Goal: Task Accomplishment & Management: Use online tool/utility

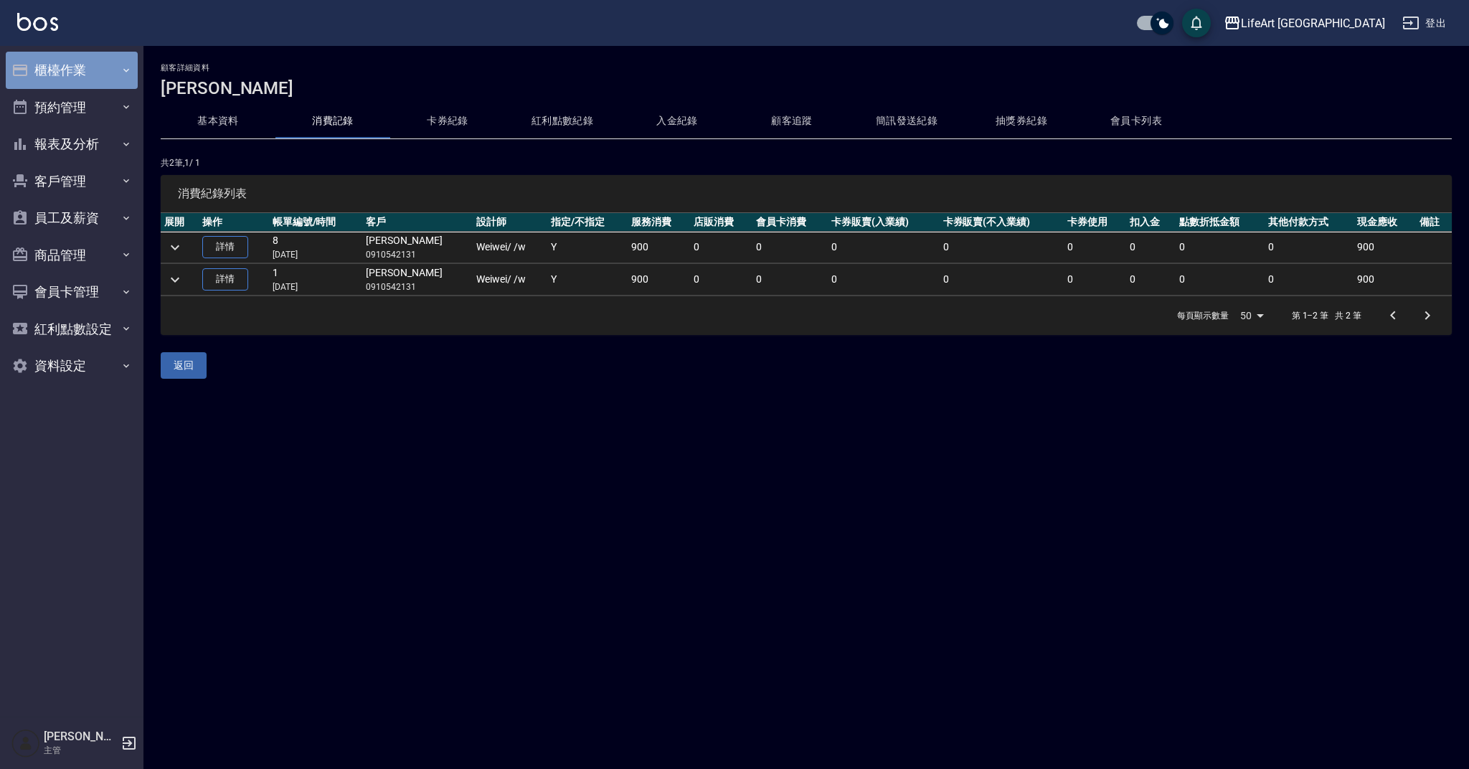
click at [66, 80] on button "櫃檯作業" at bounding box center [72, 70] width 132 height 37
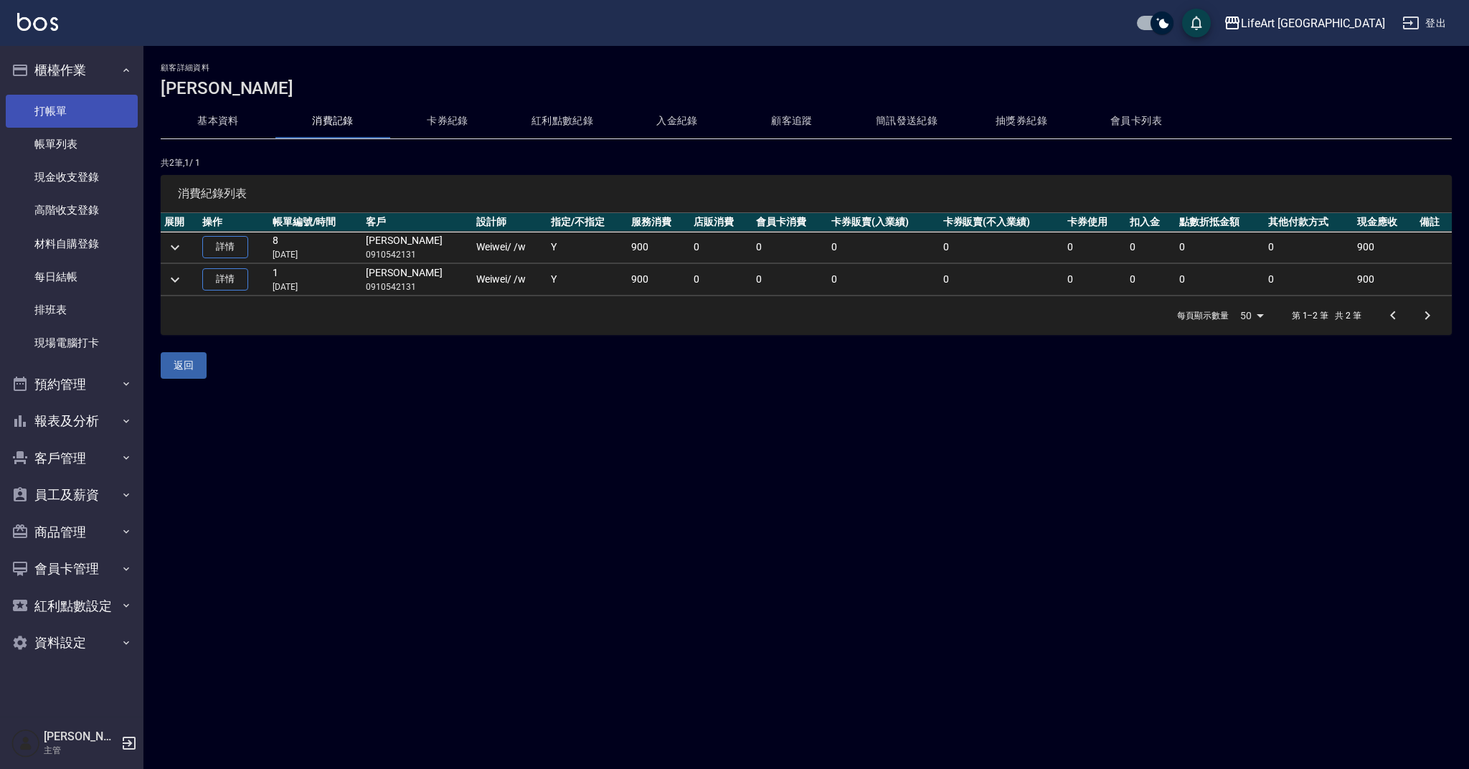
click at [68, 108] on link "打帳單" at bounding box center [72, 111] width 132 height 33
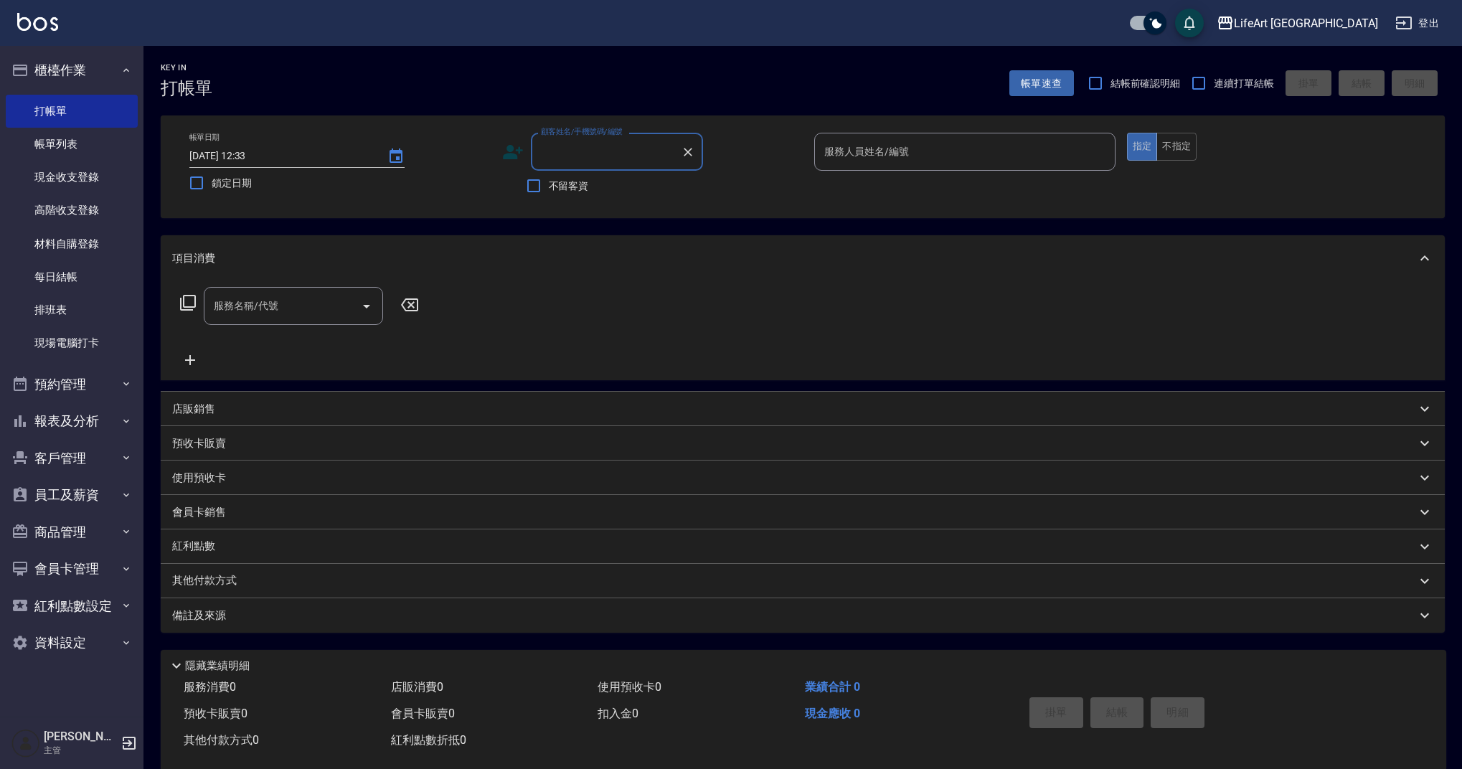
click at [553, 151] on input "顧客姓名/手機號碼/編號" at bounding box center [606, 151] width 138 height 25
click at [607, 188] on li "[PERSON_NAME]/0908825787/null" at bounding box center [617, 188] width 172 height 24
type input "[PERSON_NAME]/0908825787/null"
type input "Ashely-A"
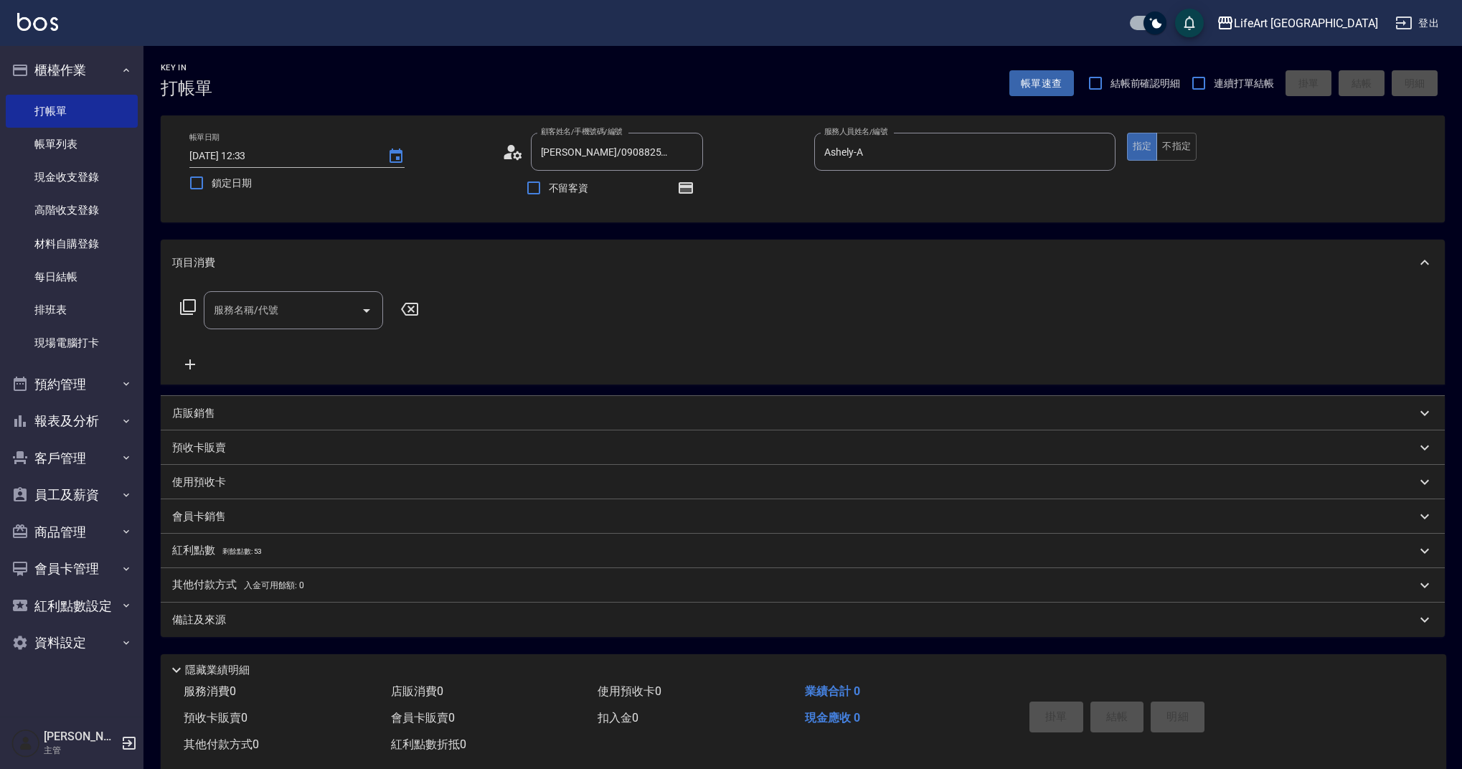
click at [514, 158] on icon at bounding box center [517, 155] width 9 height 9
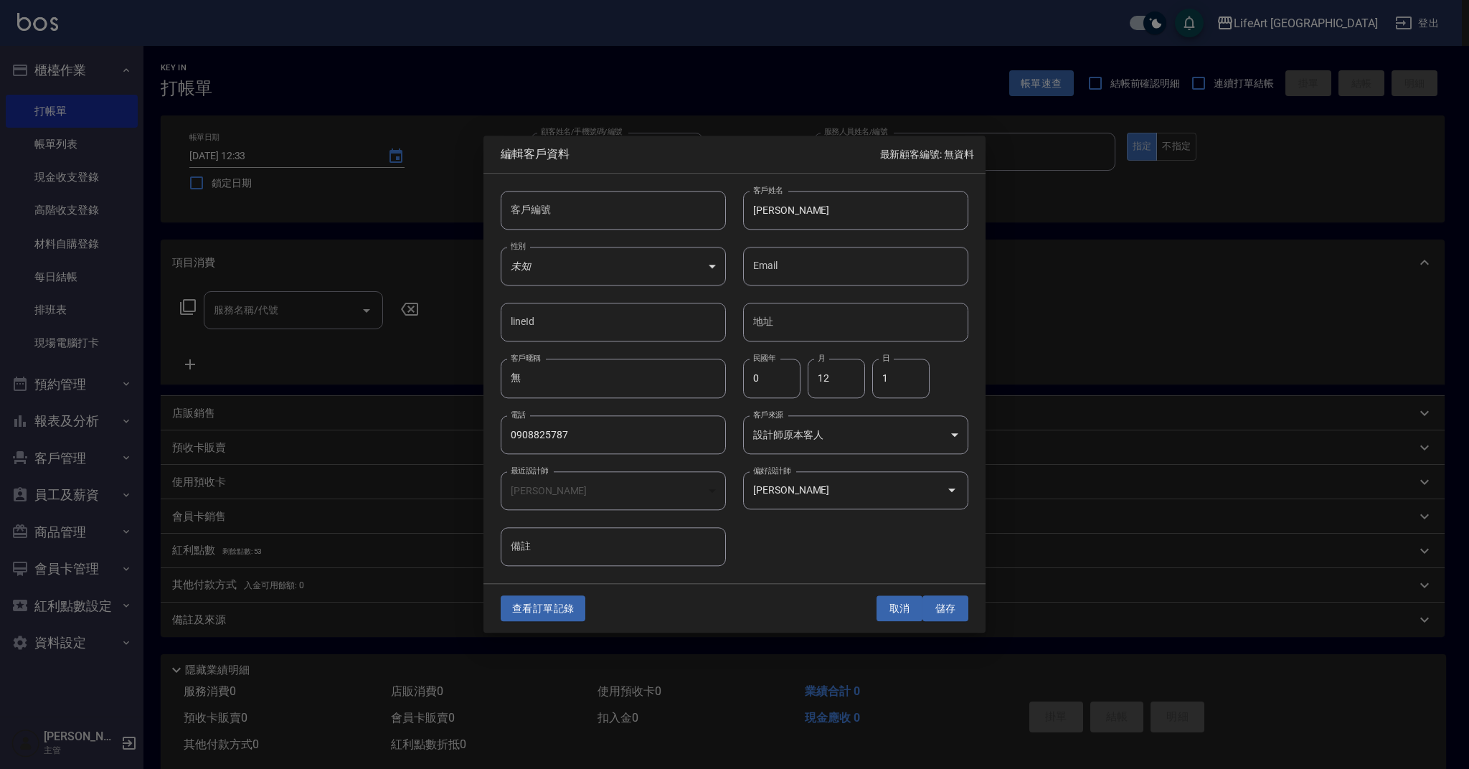
click at [912, 613] on button "取消" at bounding box center [899, 608] width 46 height 27
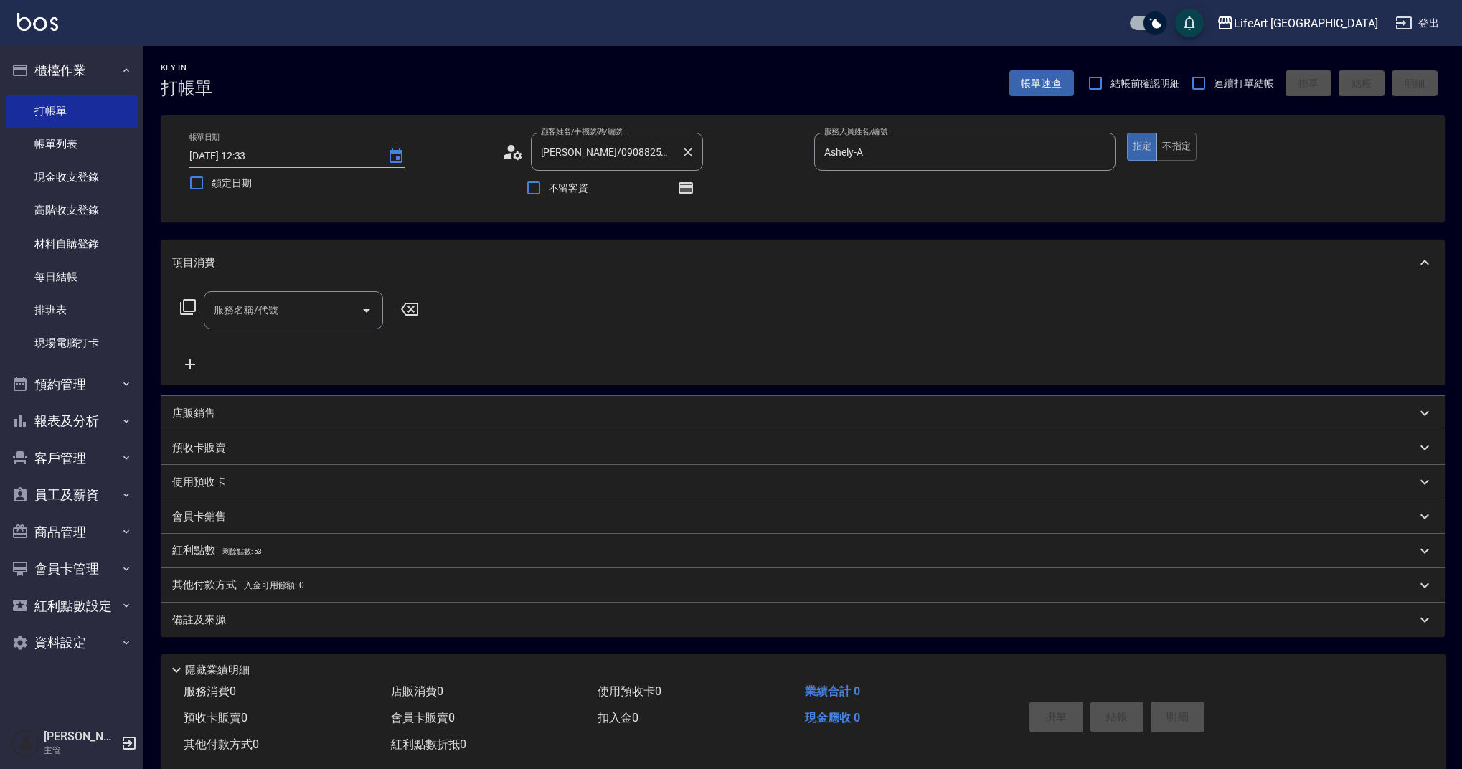
click at [673, 163] on input "[PERSON_NAME]/0908825787/null" at bounding box center [606, 151] width 138 height 25
click at [688, 153] on icon "Clear" at bounding box center [688, 152] width 9 height 9
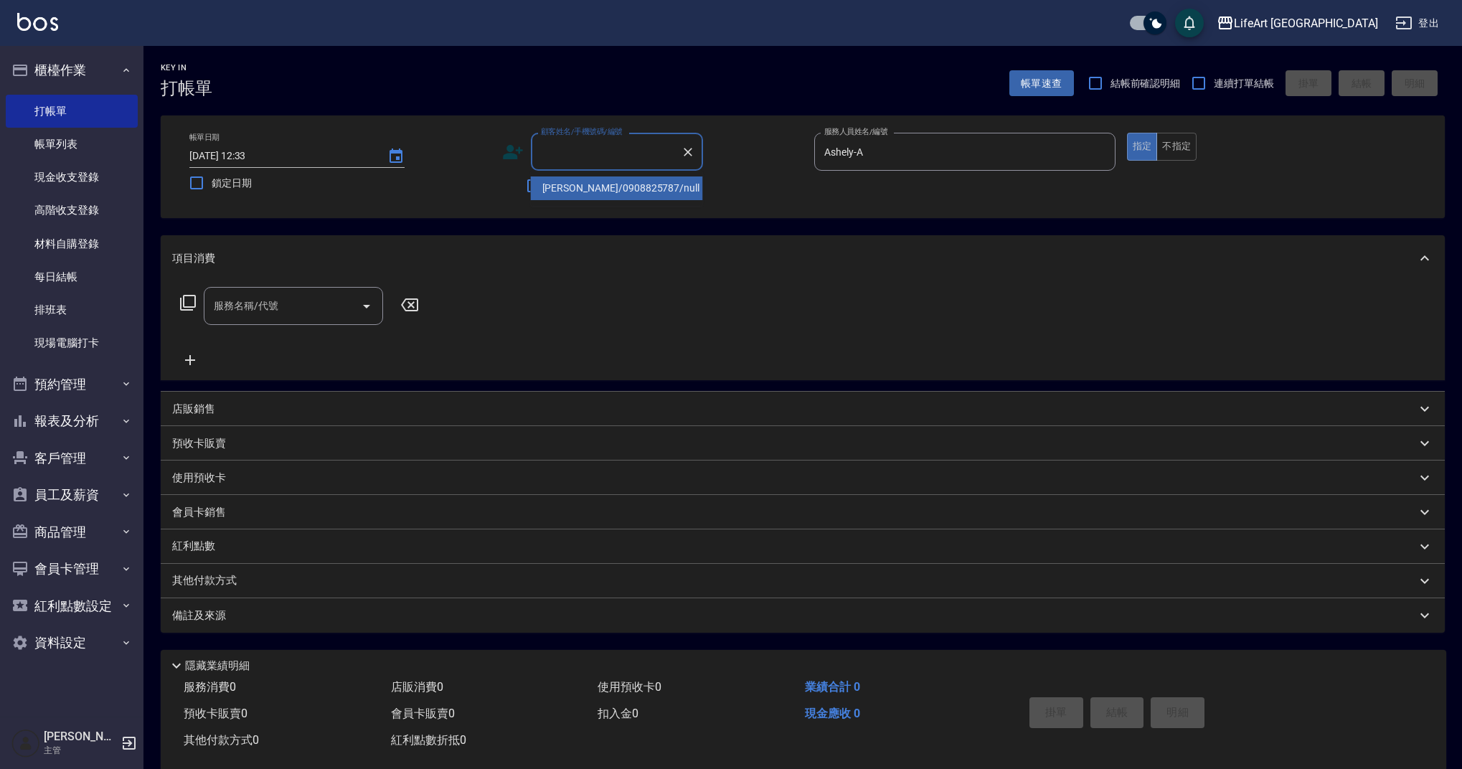
click at [569, 153] on input "顧客姓名/手機號碼/編號" at bounding box center [606, 151] width 138 height 25
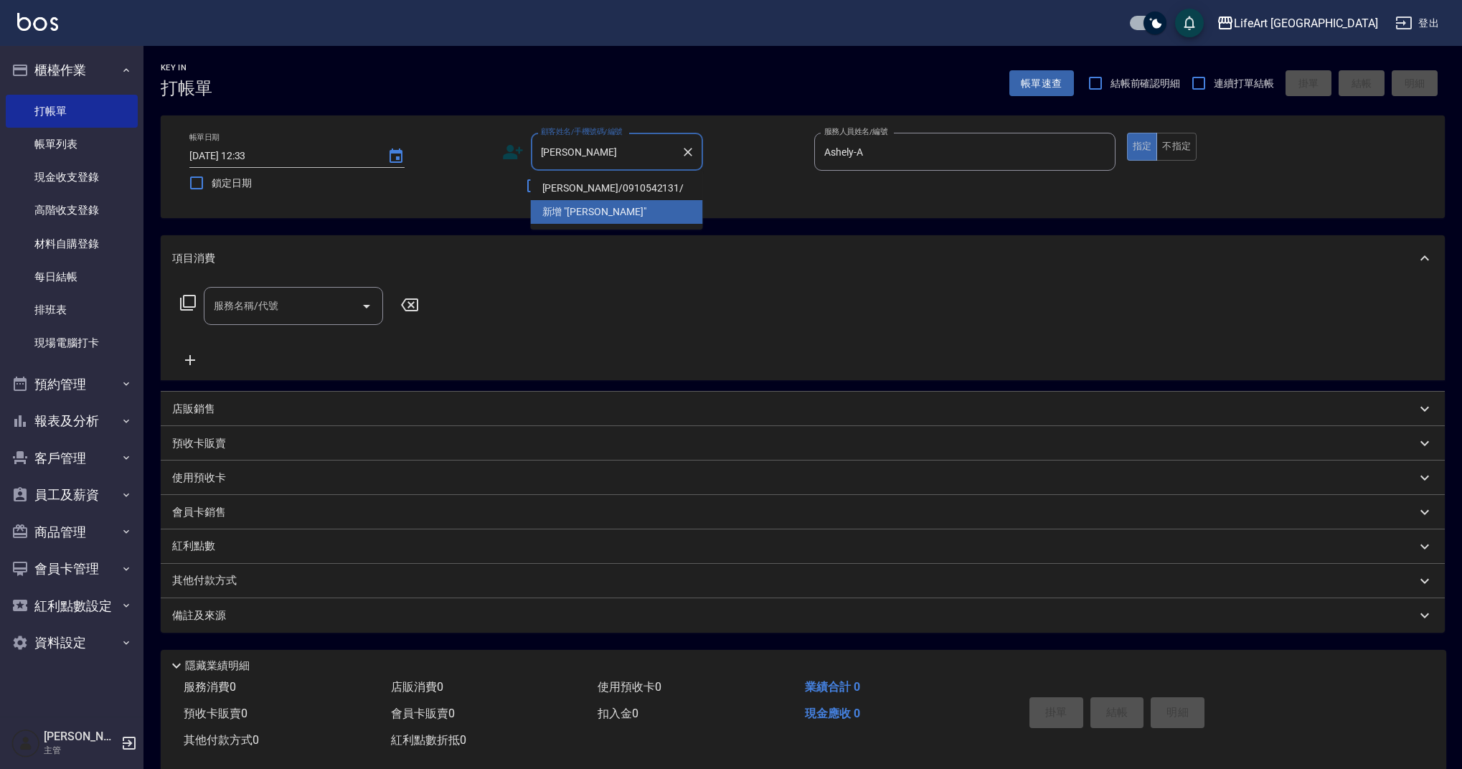
click at [571, 187] on li "[PERSON_NAME]/0910542131/" at bounding box center [617, 188] width 172 height 24
type input "[PERSON_NAME]/0910542131/"
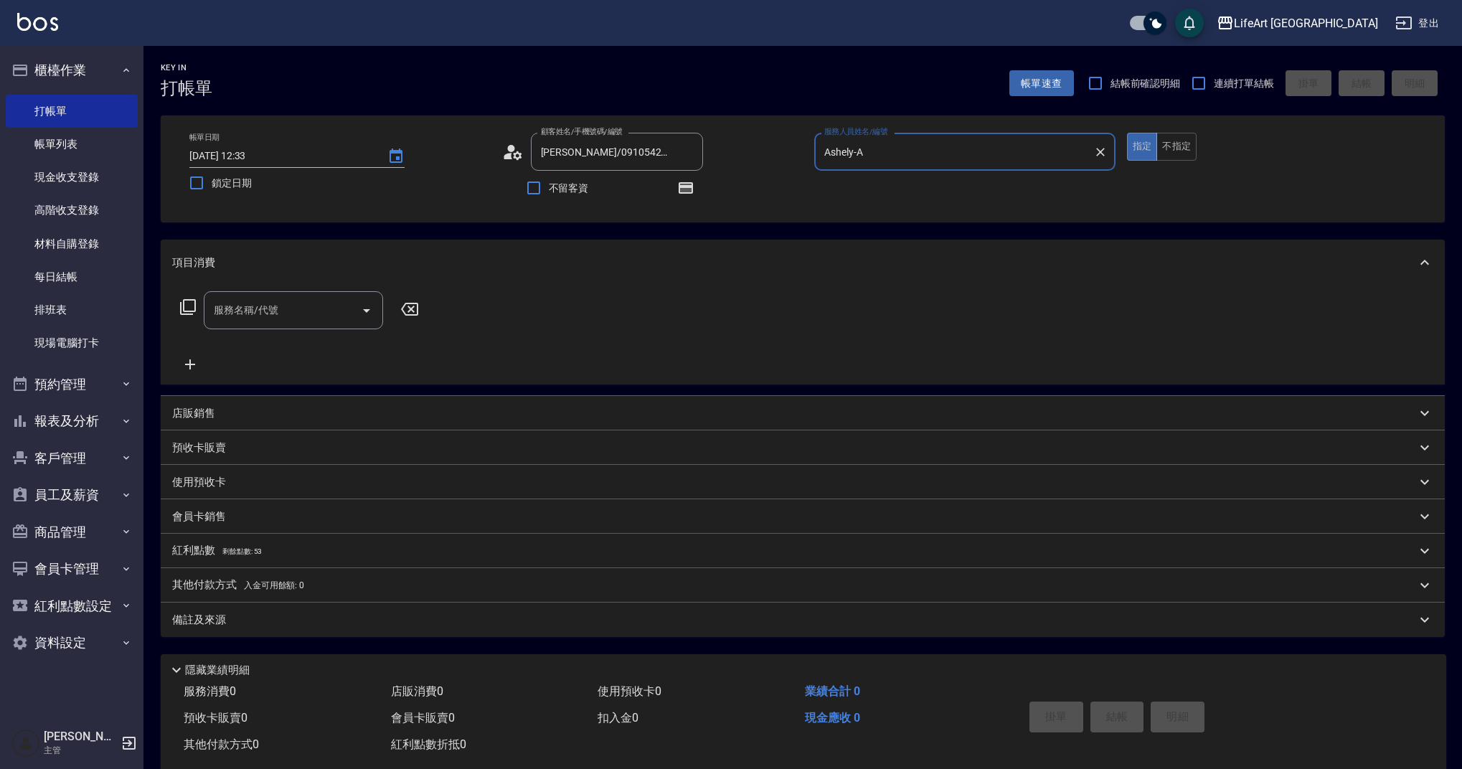
type input "Weiwei-w"
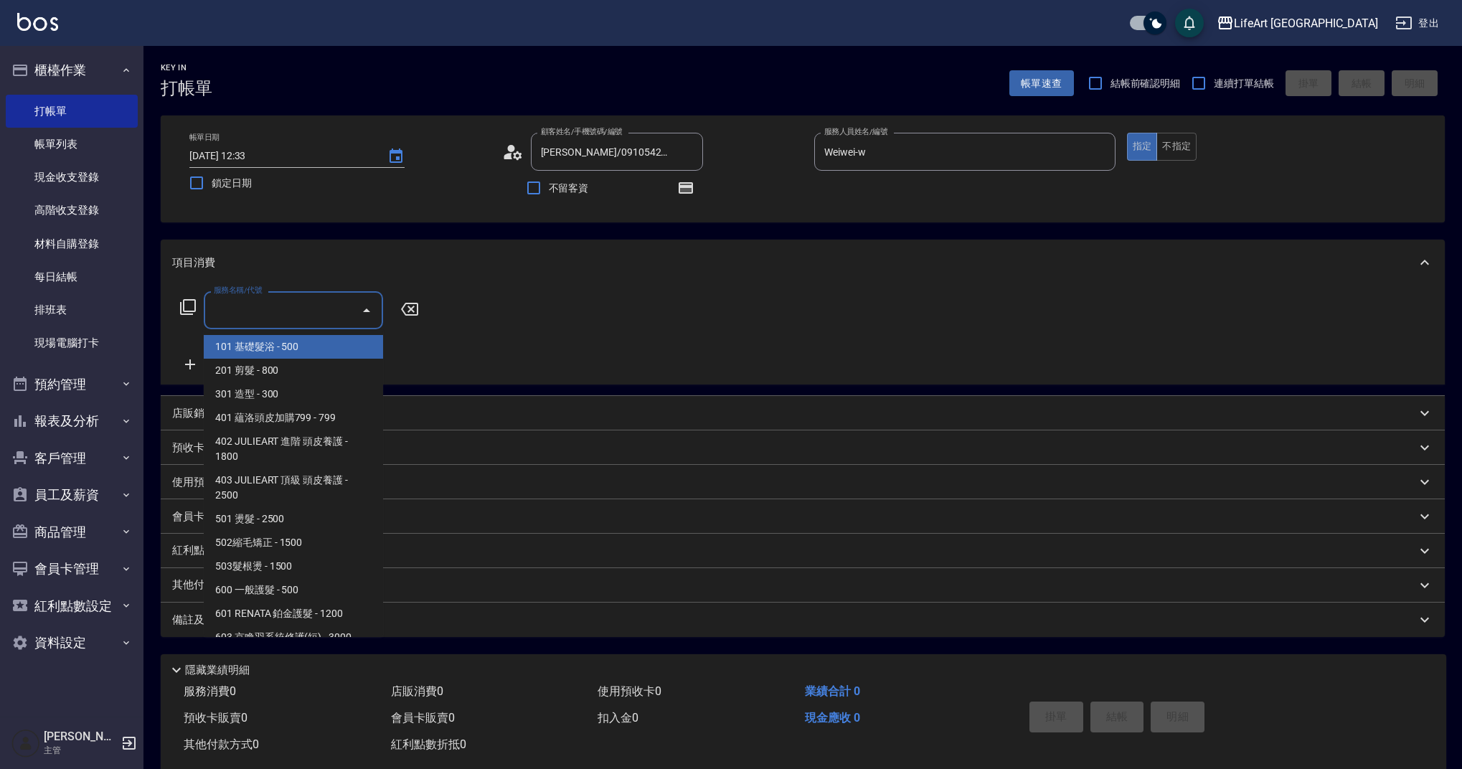
drag, startPoint x: 295, startPoint y: 307, endPoint x: 284, endPoint y: 332, distance: 27.6
click at [295, 307] on input "服務名稱/代號" at bounding box center [282, 310] width 145 height 25
click at [262, 347] on span "101 基礎髮浴 - 500" at bounding box center [293, 347] width 179 height 24
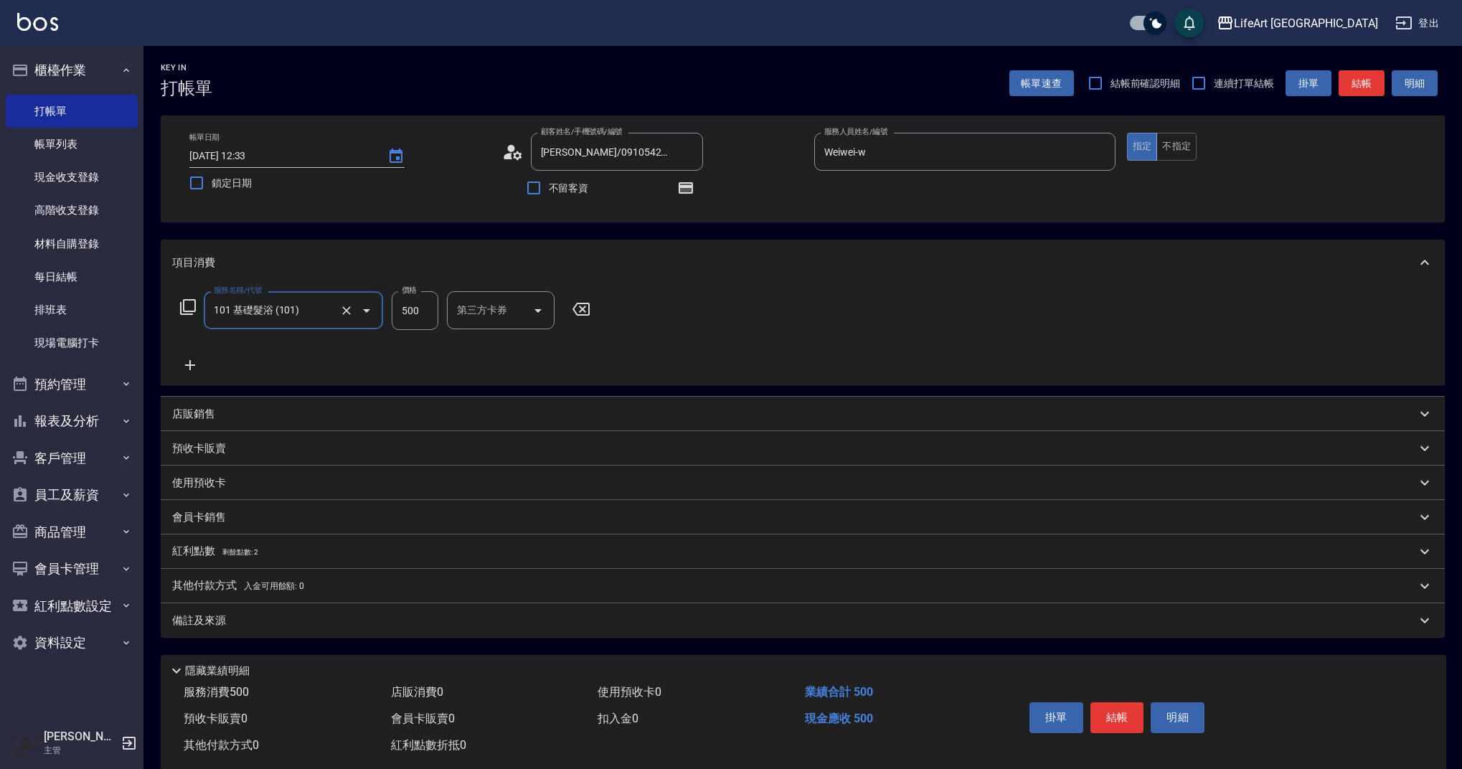
type input "101 基礎髮浴 (101)"
click at [346, 310] on icon "Clear" at bounding box center [346, 310] width 9 height 9
click at [288, 313] on input "服務名稱/代號" at bounding box center [273, 310] width 126 height 25
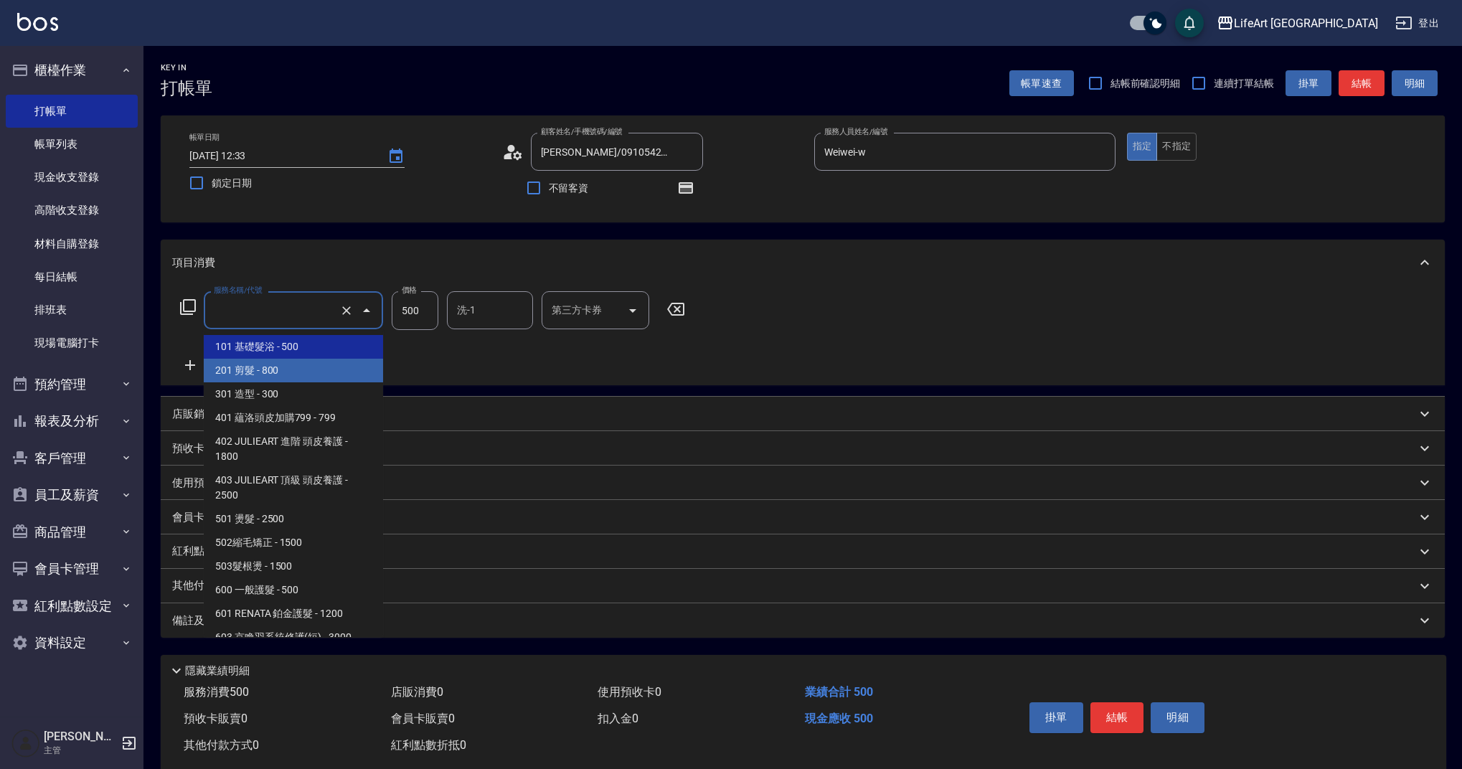
click at [261, 369] on span "201 剪髮 - 800" at bounding box center [293, 371] width 179 height 24
type input "201 剪髮(201)"
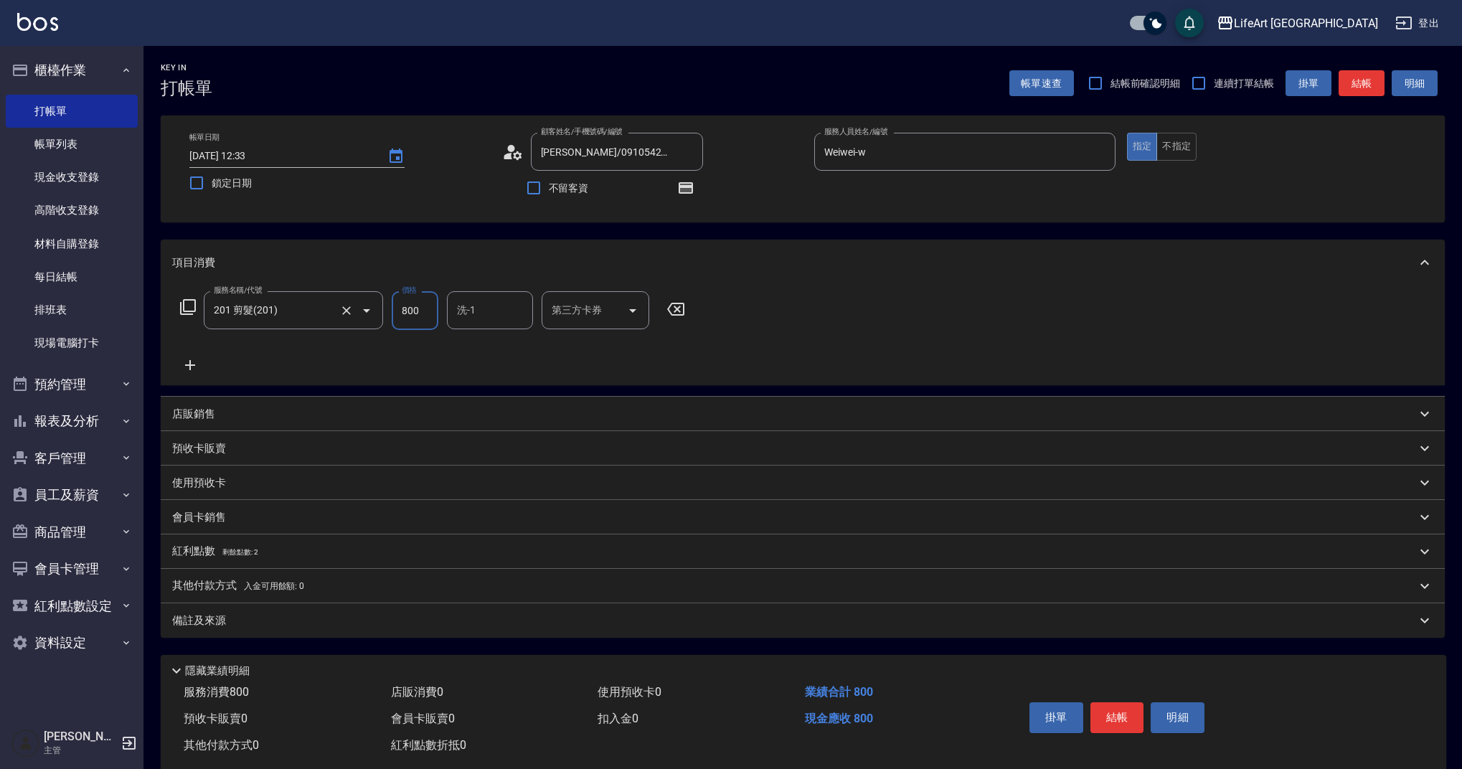
drag, startPoint x: 429, startPoint y: 308, endPoint x: 372, endPoint y: 307, distance: 56.7
click at [372, 307] on div "服務名稱/代號 201 剪髮(201) 服務名稱/代號 價格 800 價格 洗-1 洗-1 第三方卡券 第三方卡券" at bounding box center [432, 310] width 521 height 39
type input "900"
click at [476, 320] on input "洗-1" at bounding box center [489, 310] width 73 height 25
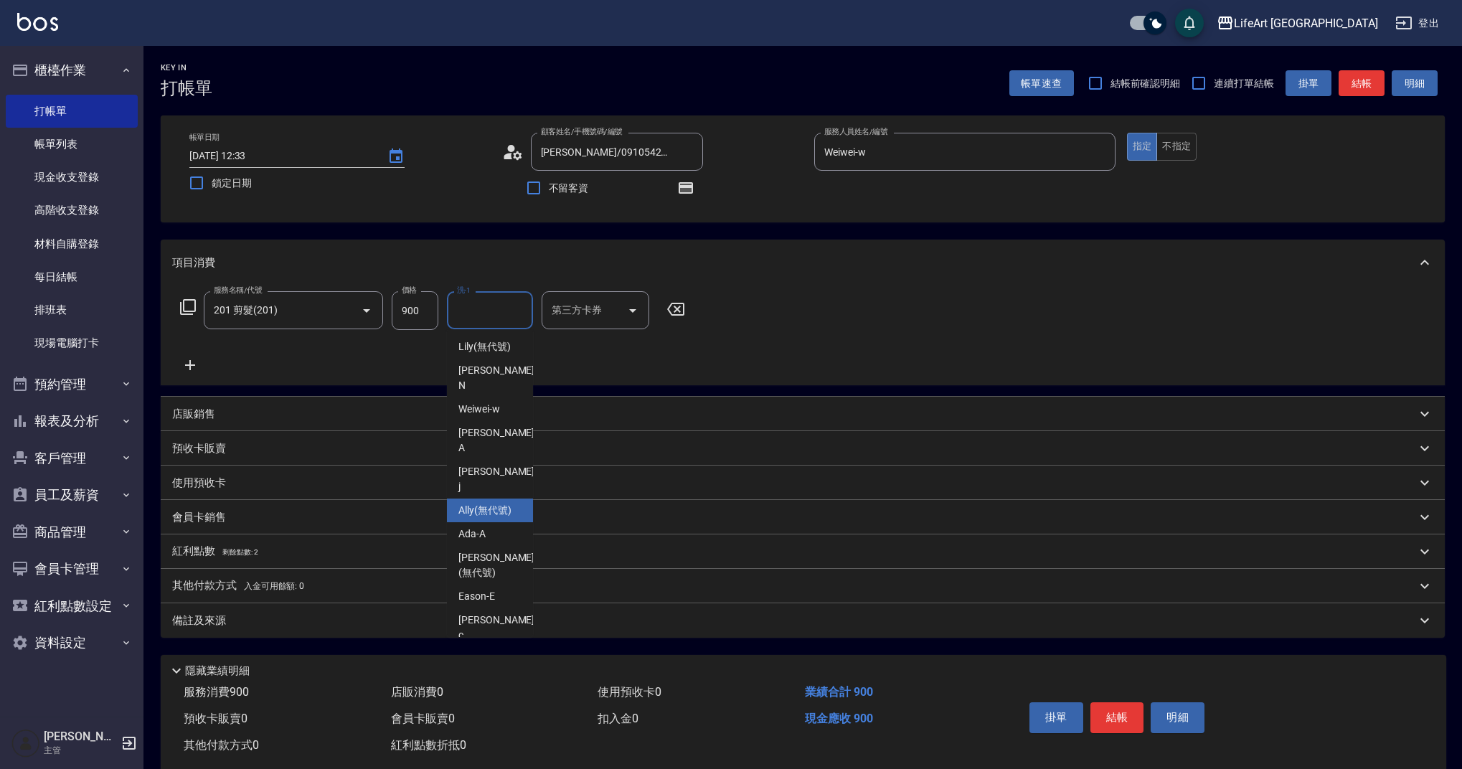
click at [482, 503] on span "Ally (無代號)" at bounding box center [484, 510] width 53 height 15
type input "Ally(無代號)"
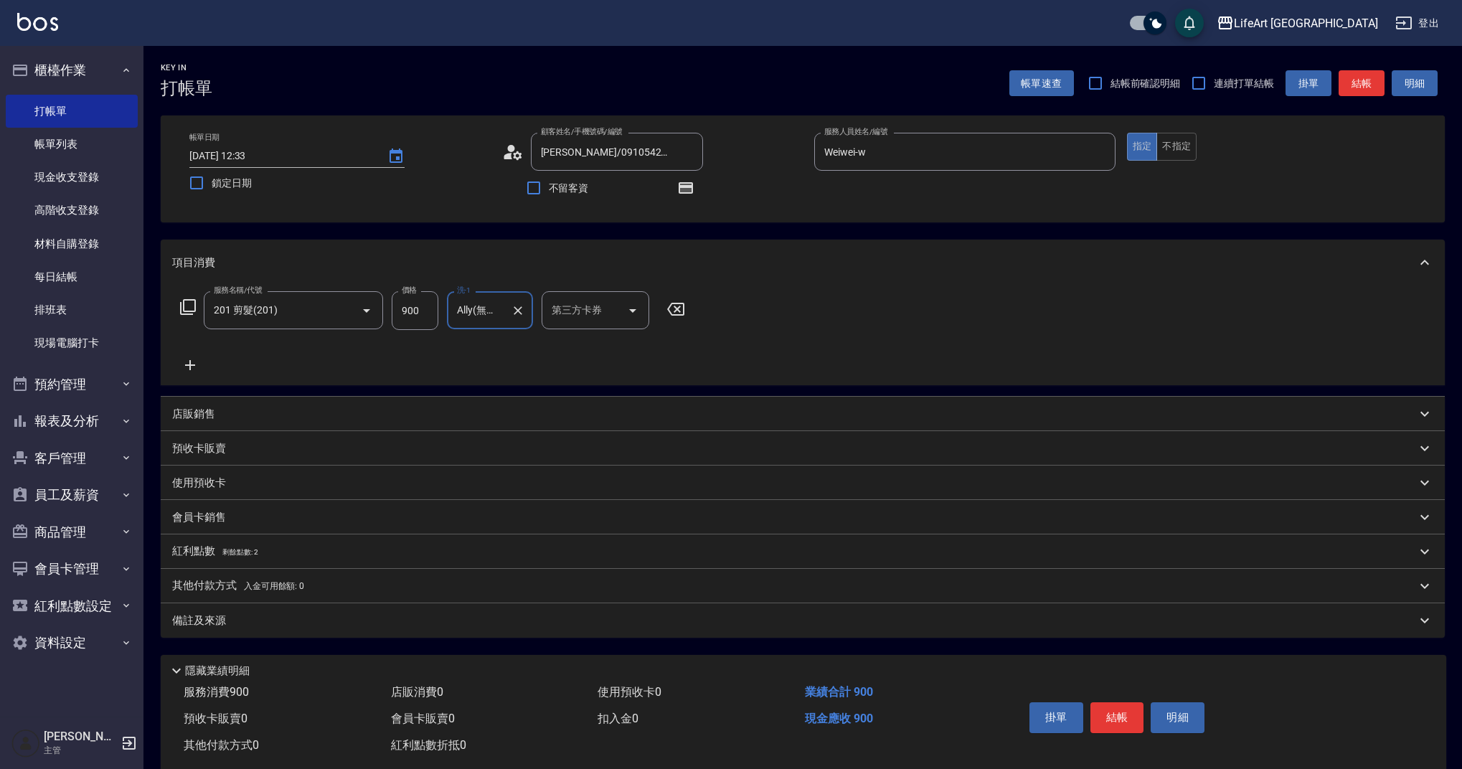
click at [276, 627] on div "備註及來源" at bounding box center [794, 620] width 1244 height 15
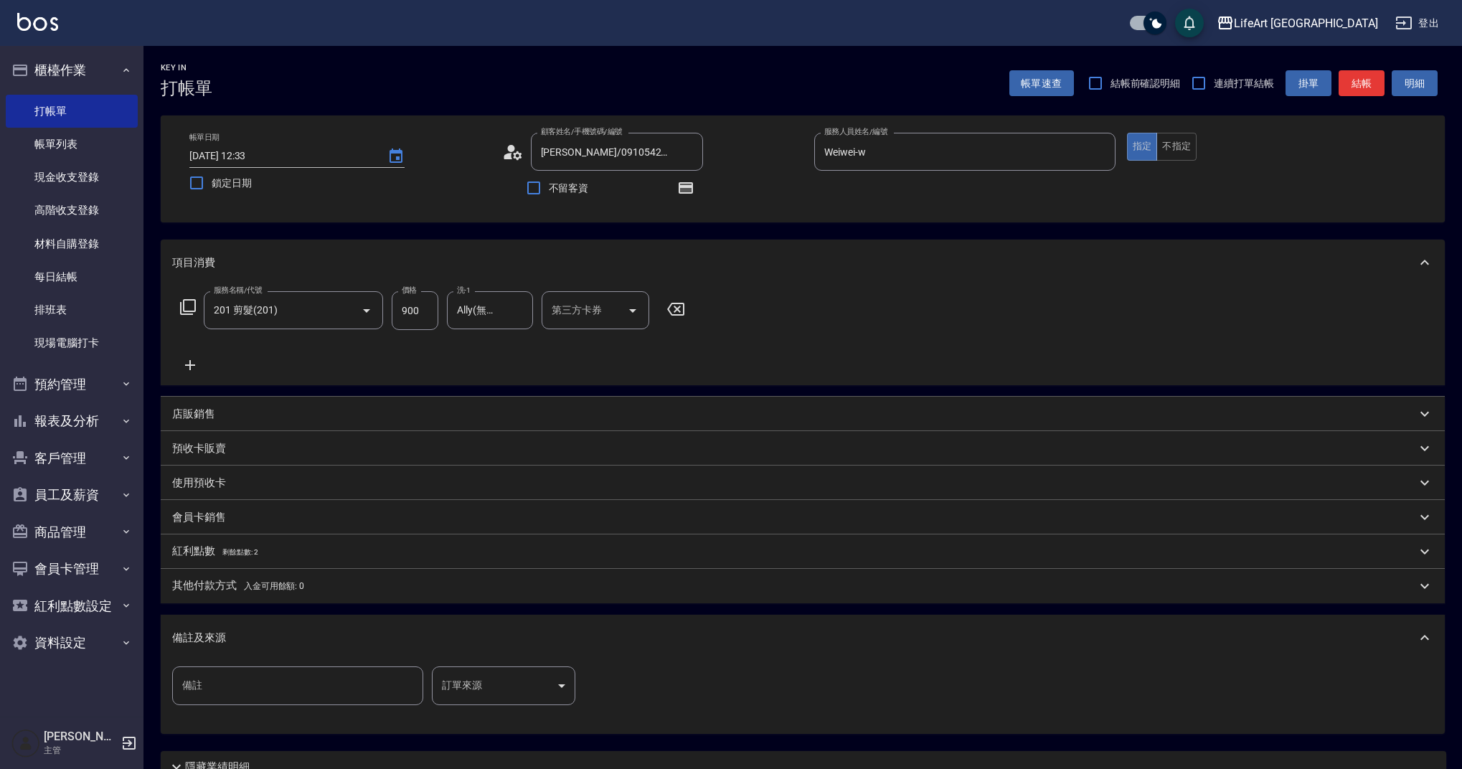
click at [536, 690] on body "LifeArt 蘆洲 登出 櫃檯作業 打帳單 帳單列表 現金收支登錄 高階收支登錄 材料自購登錄 每日結帳 排班表 現場電腦打卡 預約管理 預約管理 單日預約…" at bounding box center [731, 444] width 1462 height 889
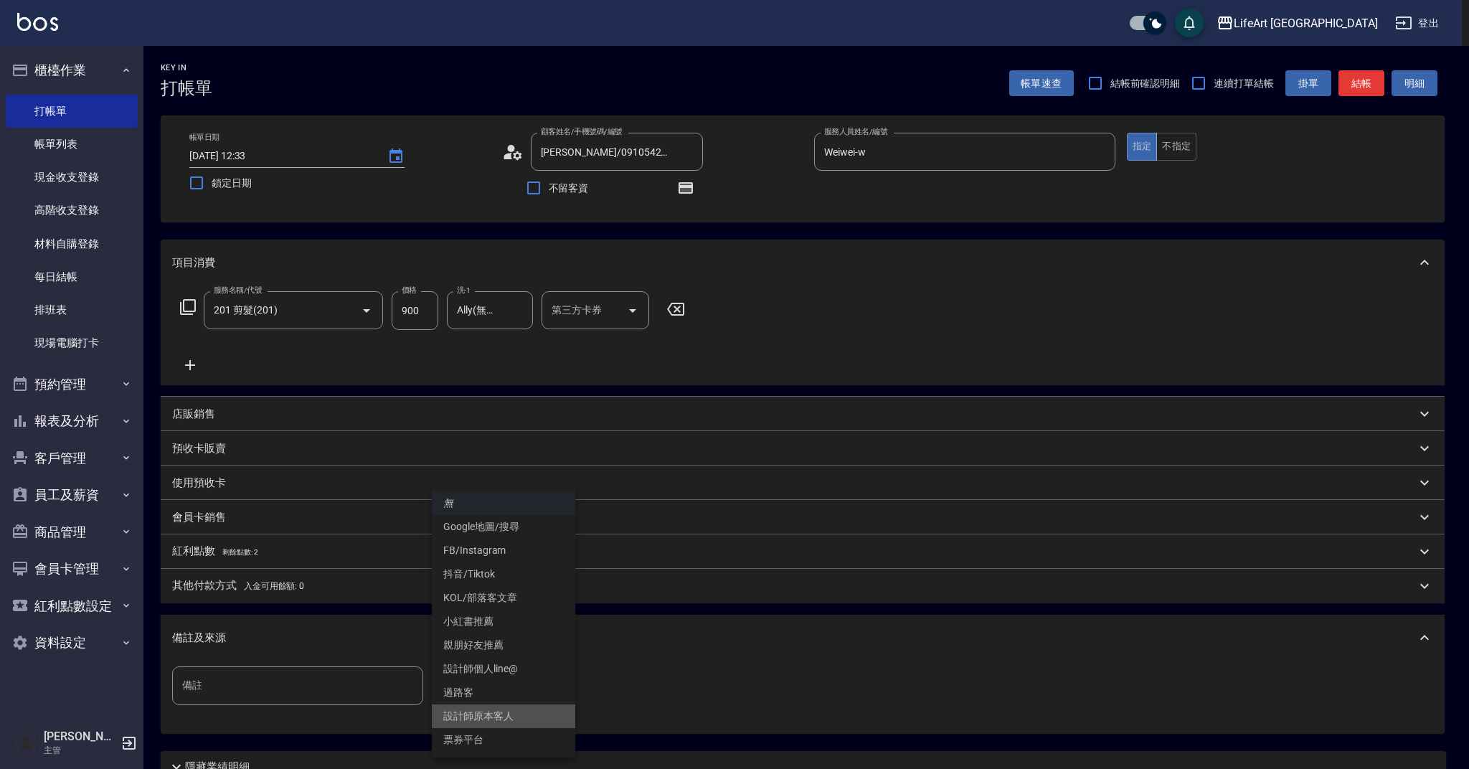
click at [486, 717] on li "設計師原本客人" at bounding box center [503, 716] width 143 height 24
type input "設計師原本客人"
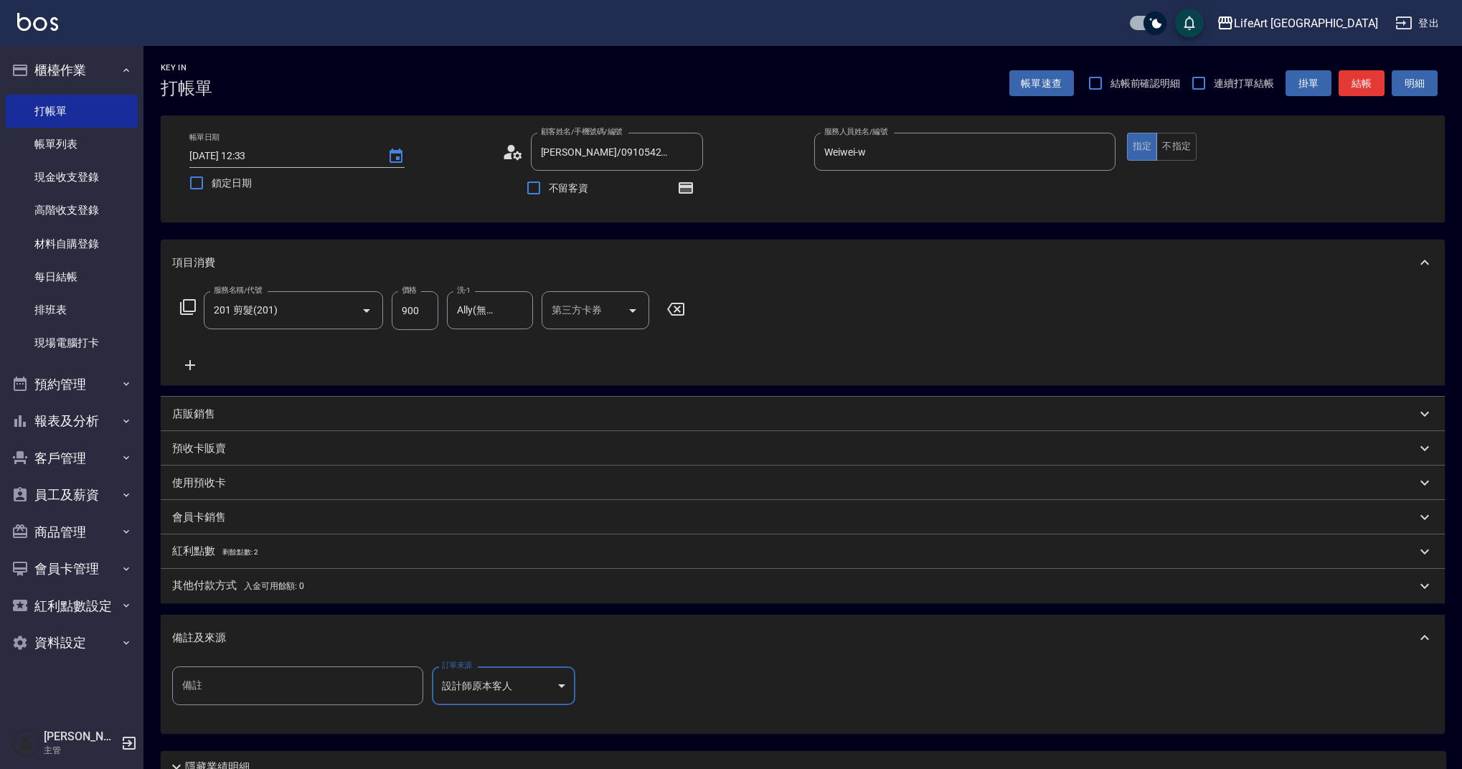
scroll to position [127, 0]
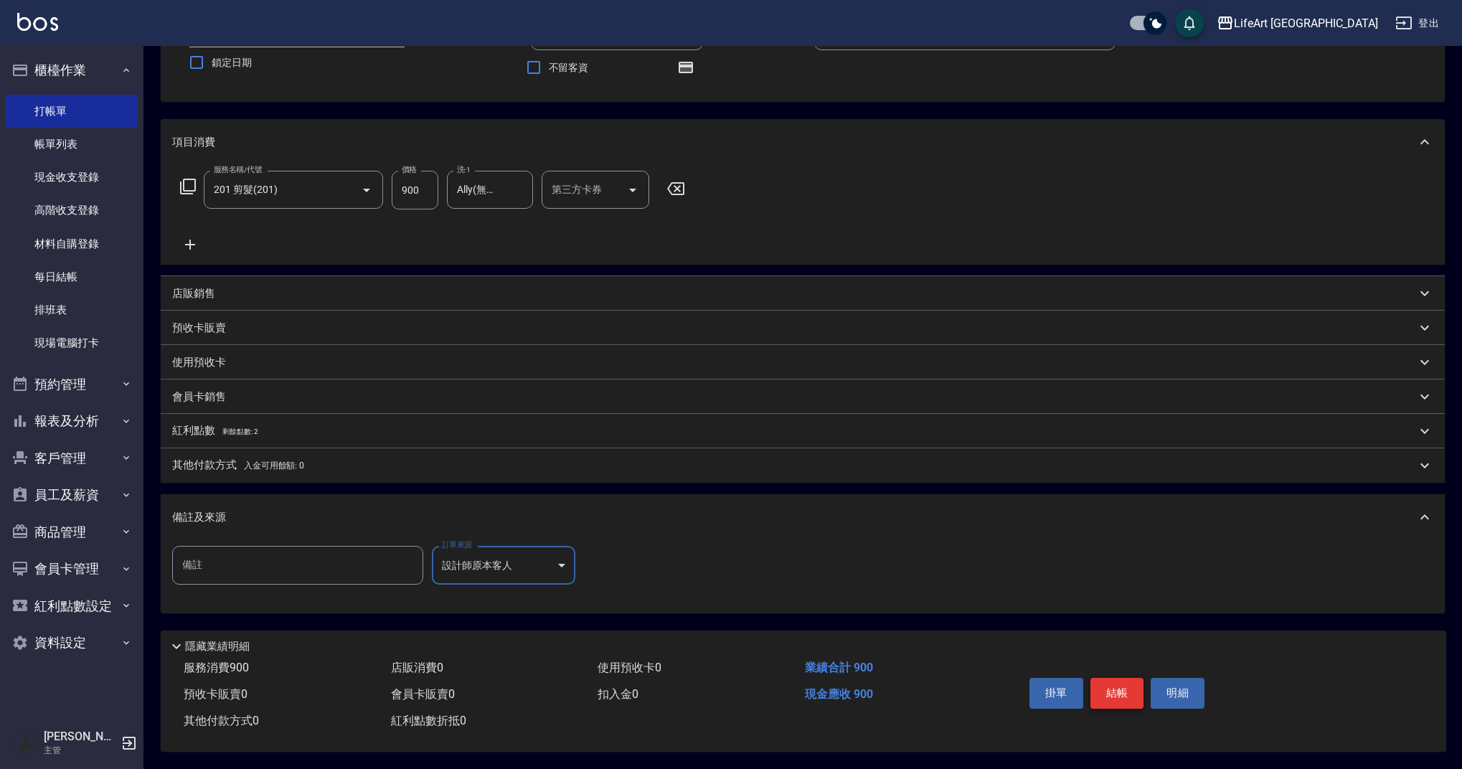
click at [1120, 691] on button "結帳" at bounding box center [1117, 693] width 54 height 30
